Goal: Transaction & Acquisition: Book appointment/travel/reservation

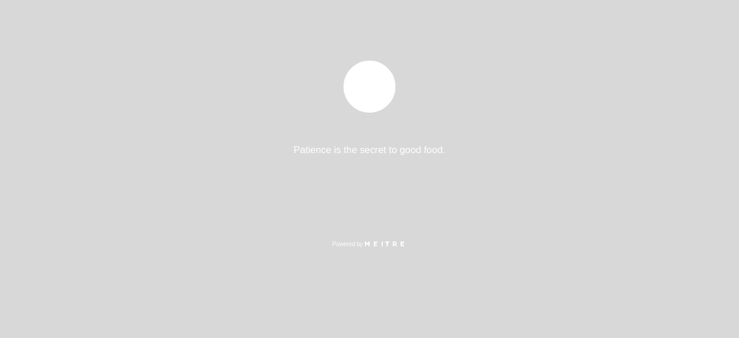
select select "es"
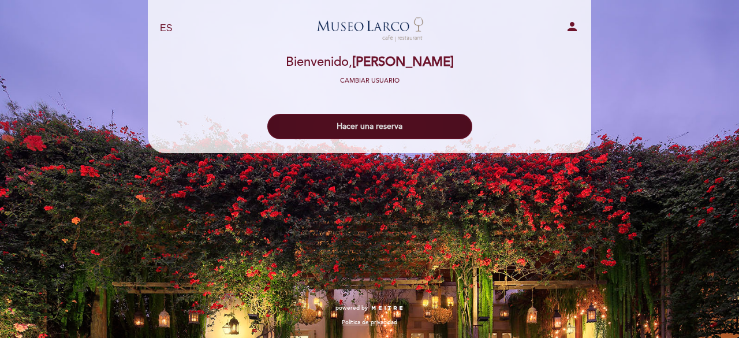
click at [418, 124] on button "Hacer una reserva" at bounding box center [369, 126] width 205 height 25
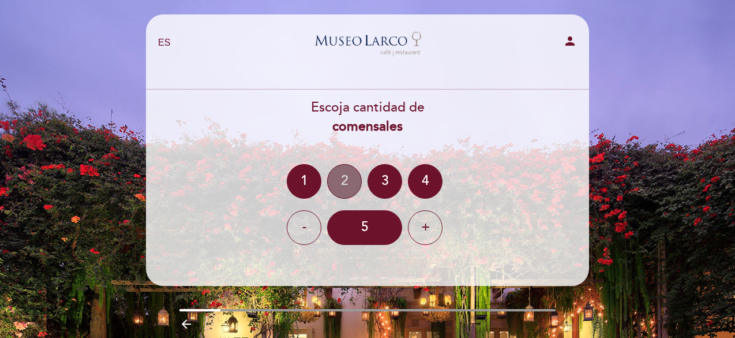
click at [332, 188] on div "2" at bounding box center [344, 181] width 35 height 35
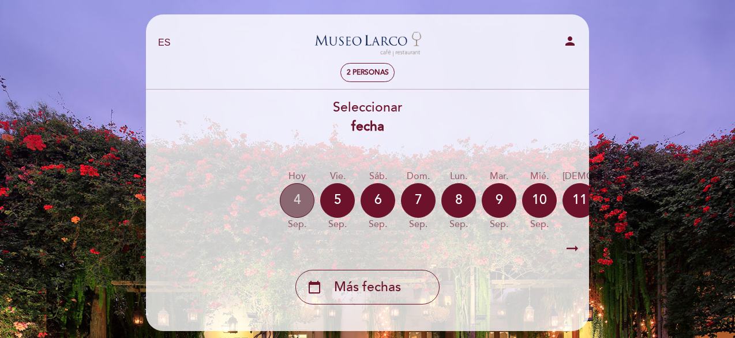
click at [299, 207] on div "4" at bounding box center [297, 200] width 35 height 35
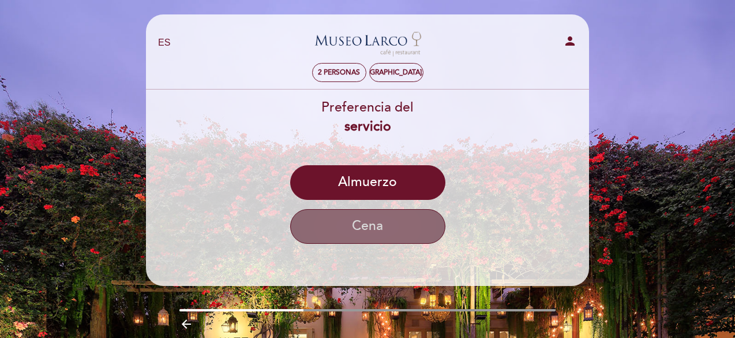
click at [402, 222] on button "Cena" at bounding box center [367, 226] width 155 height 35
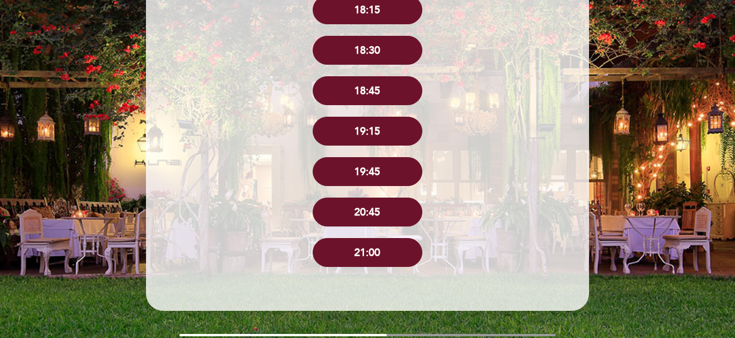
scroll to position [369, 0]
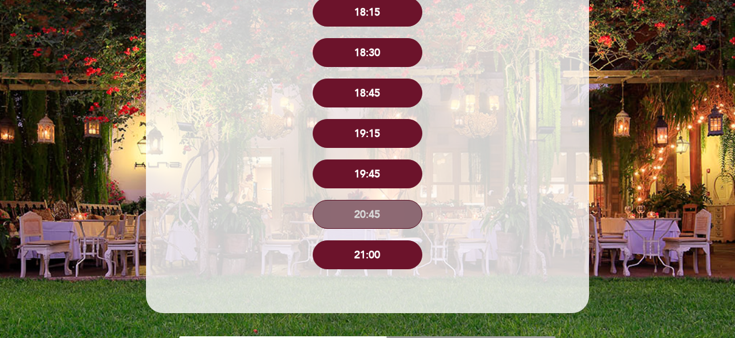
click at [379, 218] on button "20:45" at bounding box center [368, 214] width 110 height 29
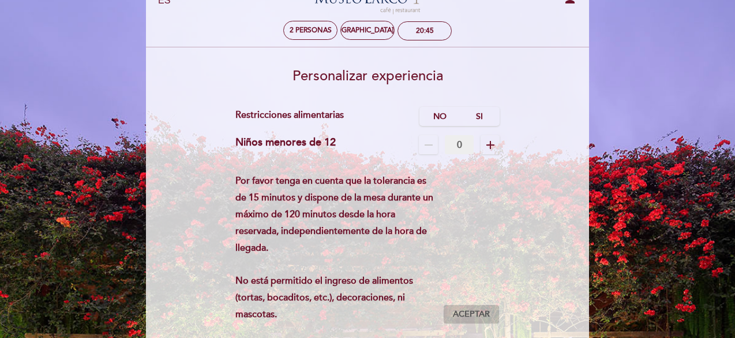
click at [475, 314] on span "Aceptar" at bounding box center [471, 314] width 37 height 12
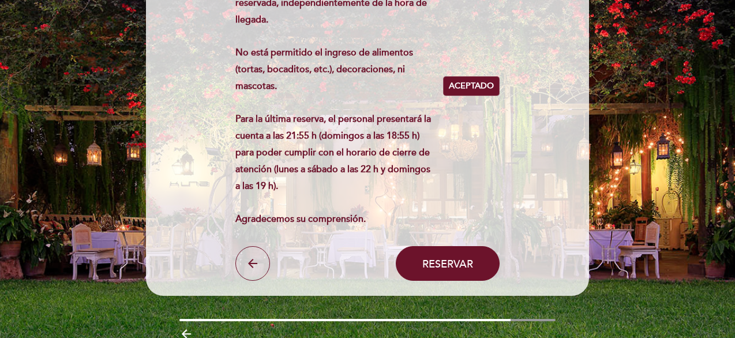
scroll to position [273, 0]
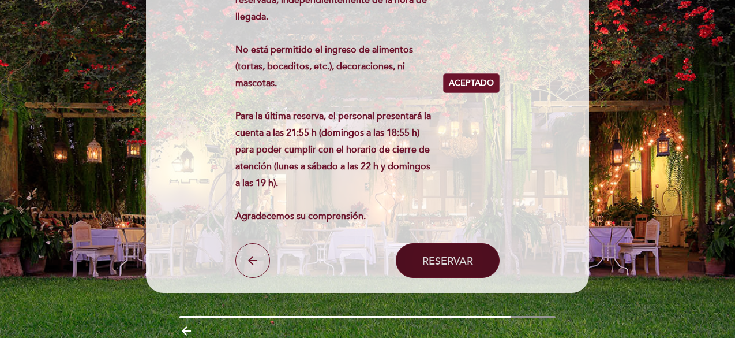
click at [460, 255] on span "Reservar" at bounding box center [448, 260] width 51 height 13
click at [426, 264] on span "Reservar" at bounding box center [448, 260] width 51 height 13
click at [461, 253] on button "Reservar" at bounding box center [448, 260] width 104 height 35
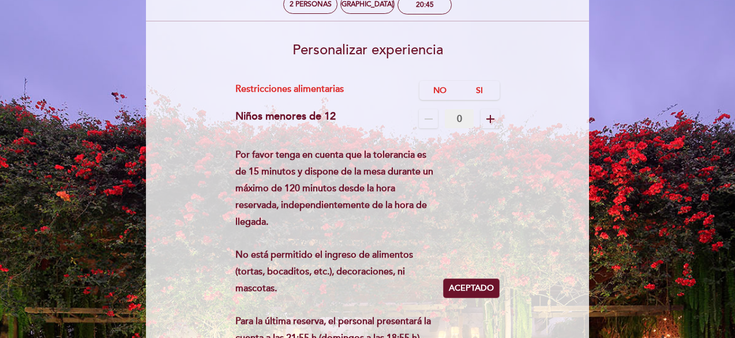
scroll to position [69, 0]
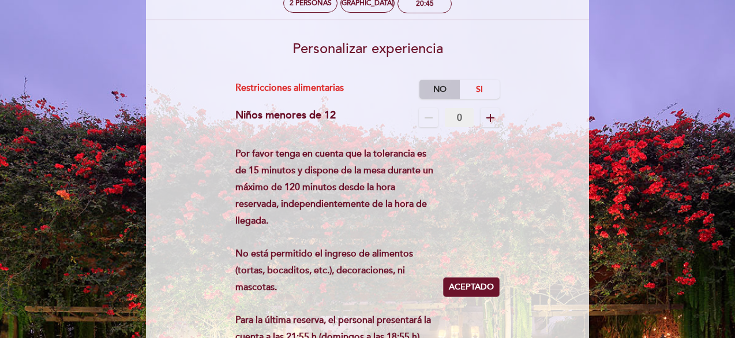
click at [443, 92] on label "No" at bounding box center [440, 89] width 40 height 19
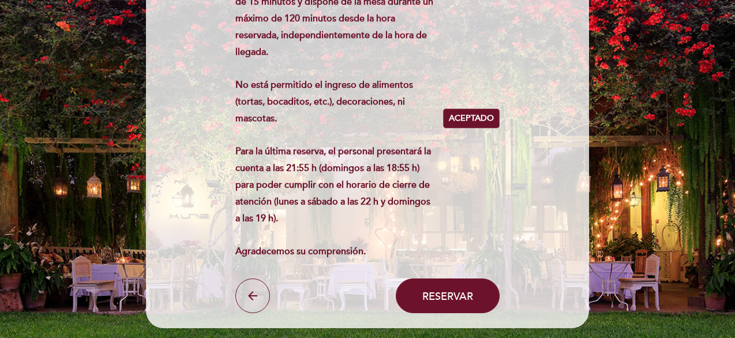
scroll to position [254, 0]
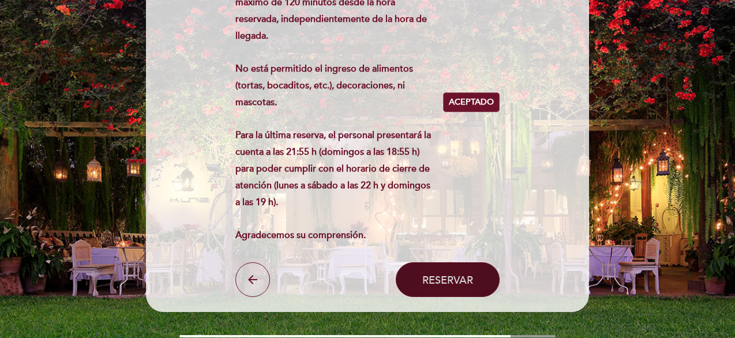
click at [437, 289] on button "Reservar" at bounding box center [448, 279] width 104 height 35
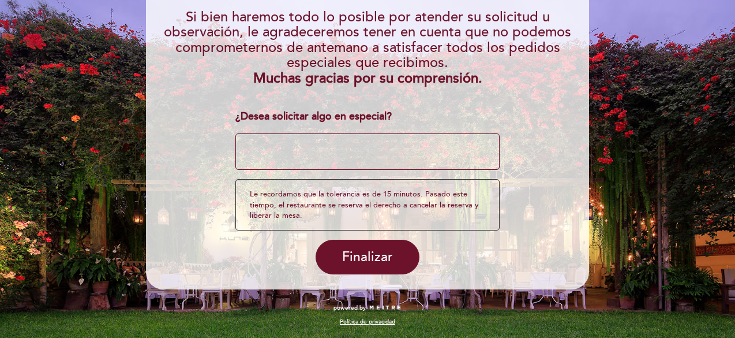
scroll to position [132, 0]
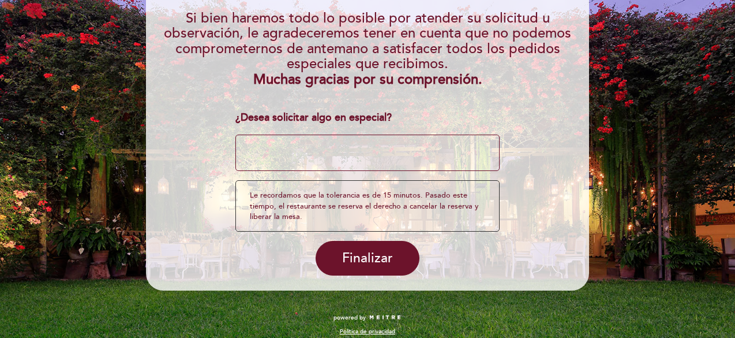
click at [368, 150] on textarea at bounding box center [368, 152] width 265 height 37
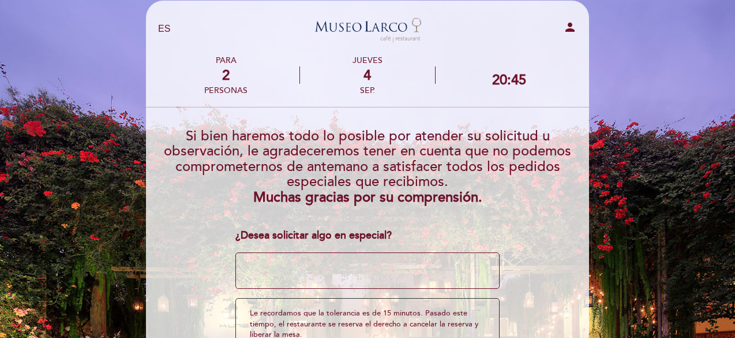
scroll to position [140, 0]
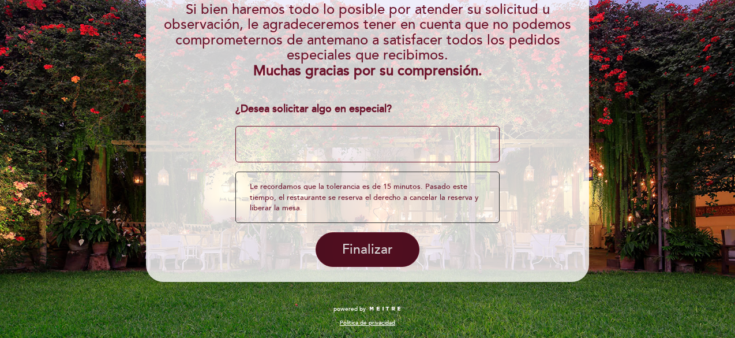
click at [364, 259] on button "Finalizar" at bounding box center [368, 249] width 104 height 35
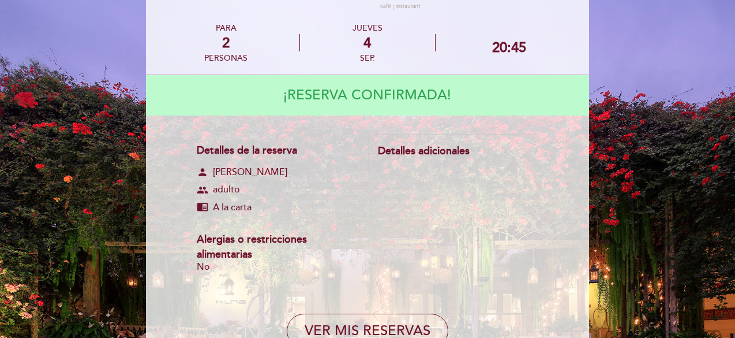
scroll to position [38, 0]
